Goal: Information Seeking & Learning: Learn about a topic

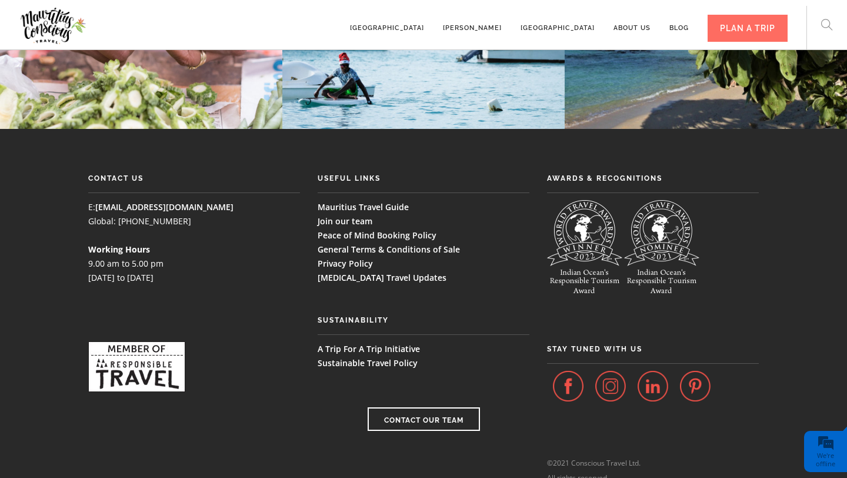
scroll to position [6194, 0]
click at [66, 32] on img at bounding box center [53, 26] width 69 height 44
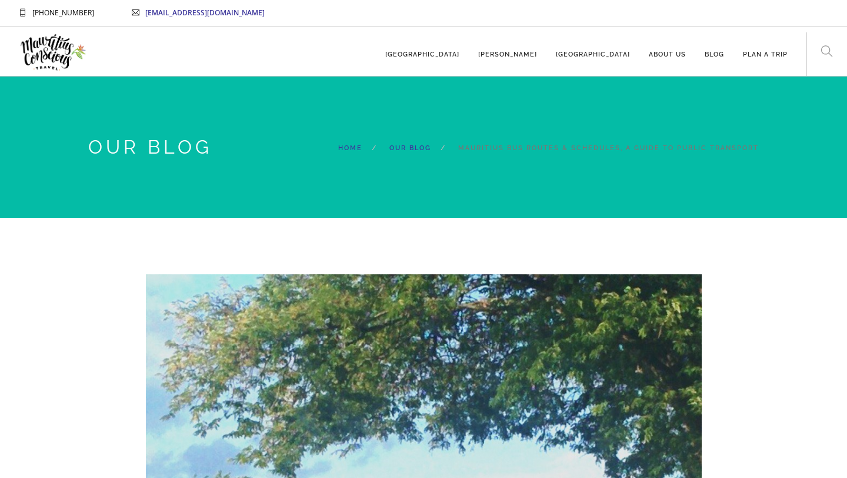
select select "12:30"
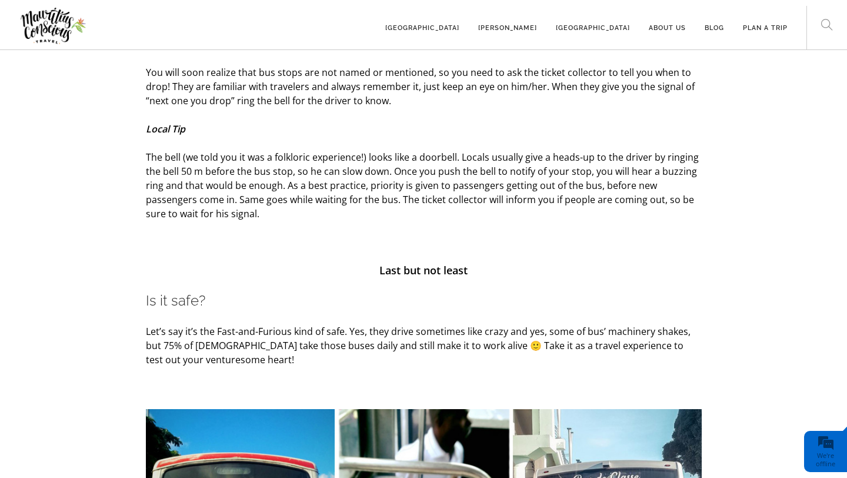
scroll to position [2680, 0]
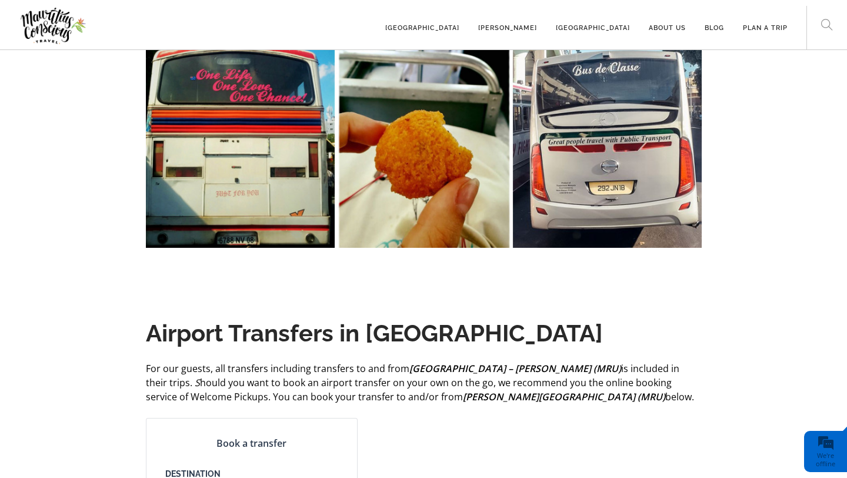
select select "12:30"
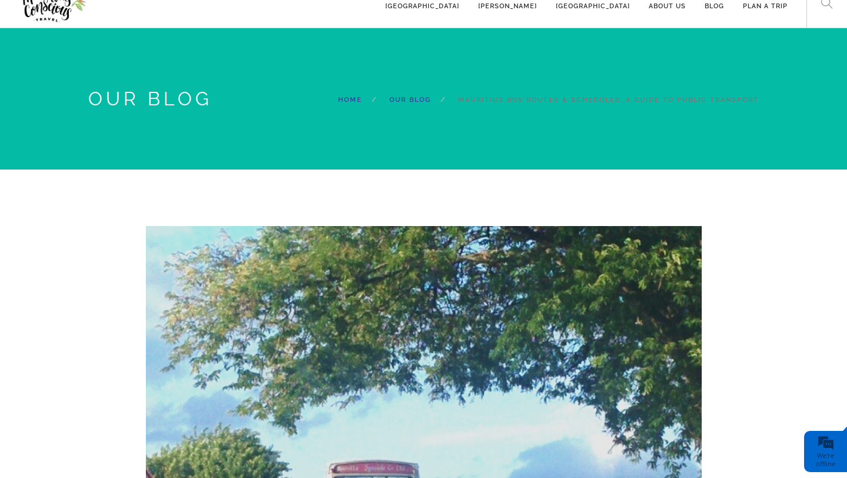
scroll to position [0, 0]
